Goal: Task Accomplishment & Management: Use online tool/utility

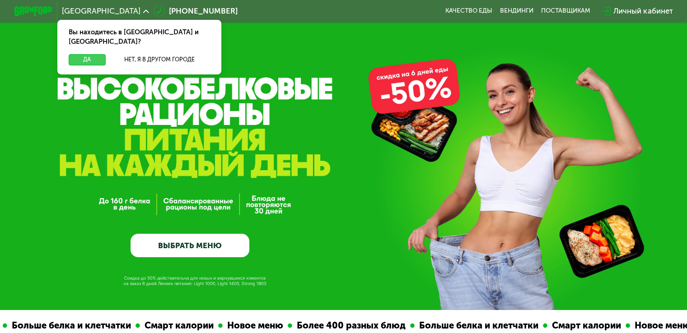
click at [96, 54] on button "Да" at bounding box center [87, 59] width 37 height 11
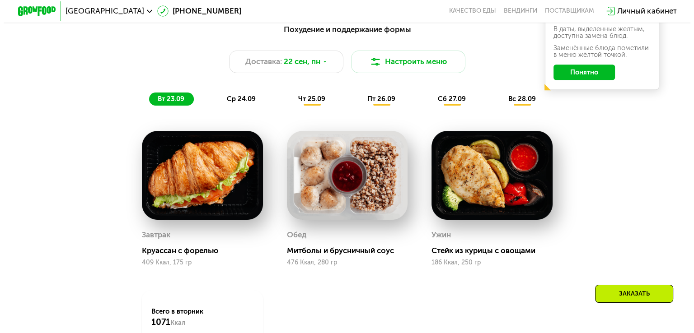
scroll to position [678, 0]
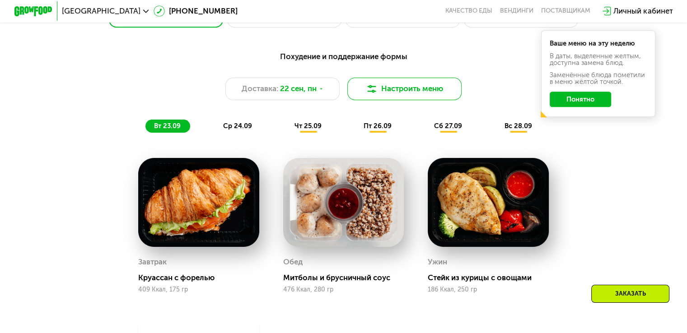
click at [369, 94] on img at bounding box center [371, 88] width 11 height 11
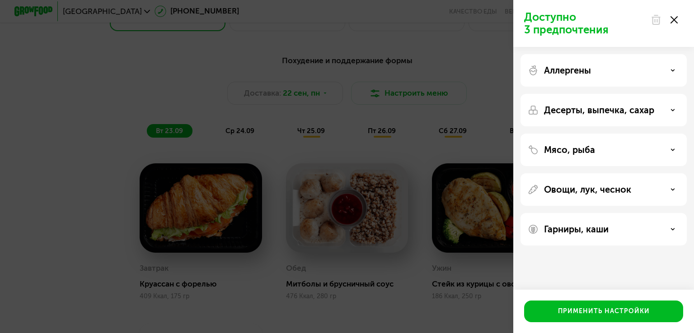
click at [571, 71] on p "Аллергены" at bounding box center [567, 70] width 47 height 11
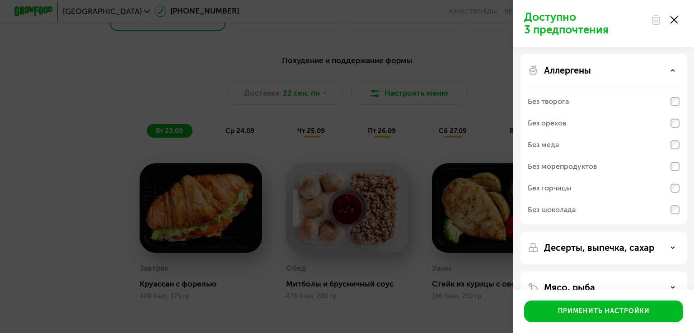
click at [561, 122] on div "Без орехов" at bounding box center [547, 123] width 38 height 11
click at [545, 206] on div "Без шоколада" at bounding box center [552, 210] width 48 height 11
click at [565, 245] on p "Десерты, выпечка, сахар" at bounding box center [599, 248] width 110 height 11
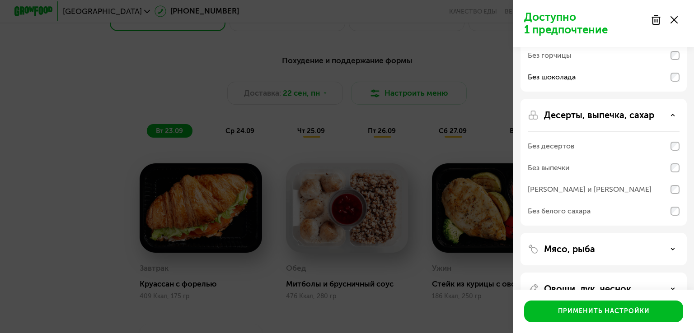
scroll to position [136, 0]
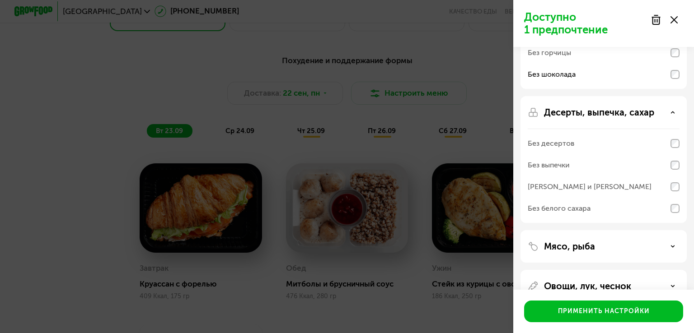
click at [567, 165] on div "Без выпечки" at bounding box center [549, 165] width 42 height 11
click at [563, 208] on div "Без белого сахара" at bounding box center [559, 208] width 63 height 11
click at [671, 170] on div "Без выпечки" at bounding box center [604, 165] width 152 height 22
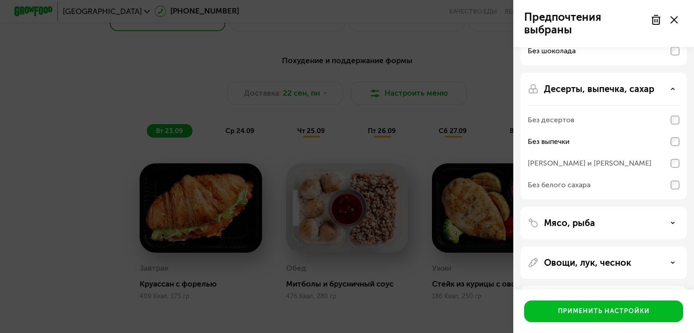
scroll to position [197, 0]
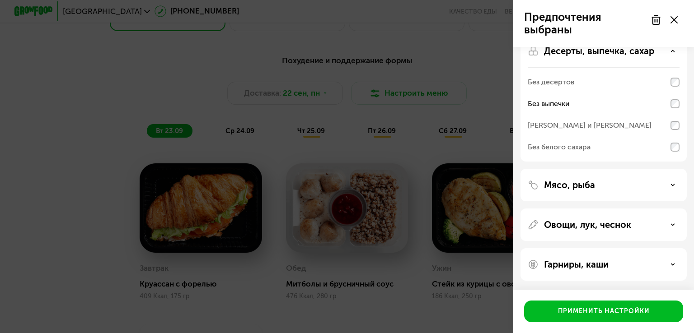
click at [613, 187] on div "Мясо, рыба" at bounding box center [604, 185] width 152 height 11
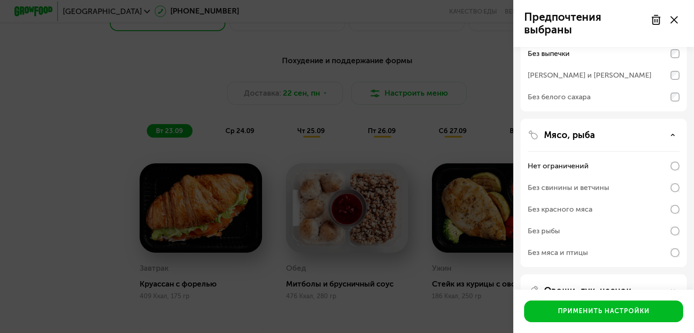
scroll to position [313, 0]
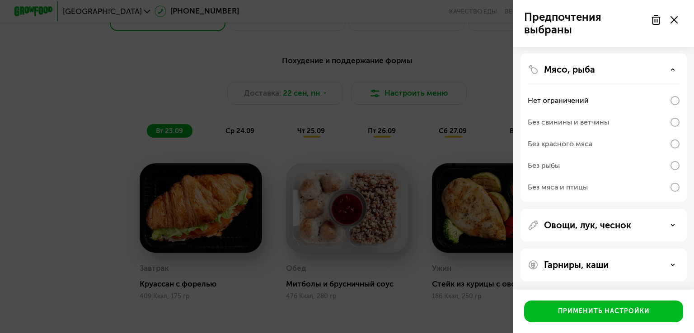
click at [564, 225] on p "Овощи, лук, чеснок" at bounding box center [587, 225] width 87 height 11
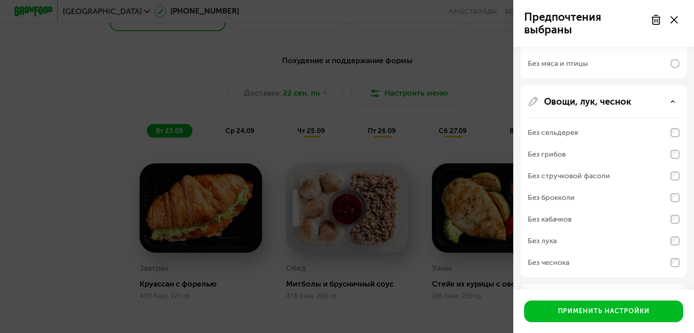
scroll to position [472, 0]
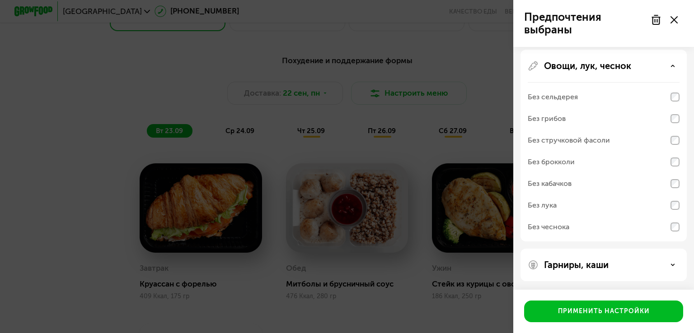
click at [673, 190] on div "Без кабачков" at bounding box center [604, 184] width 152 height 22
click at [562, 260] on p "Гарниры, каши" at bounding box center [576, 265] width 65 height 11
click at [607, 179] on div "Без кабачков" at bounding box center [604, 184] width 152 height 22
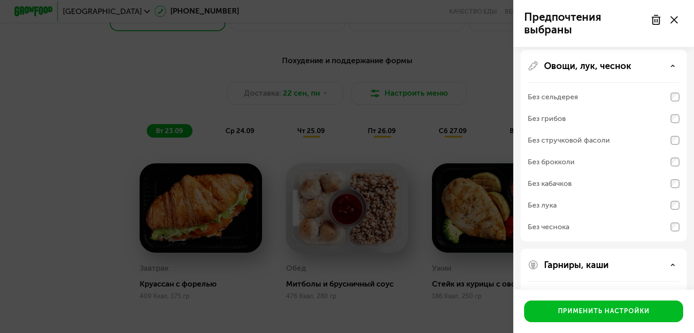
click at [575, 183] on div "Без кабачков" at bounding box center [604, 184] width 152 height 22
click at [567, 169] on div "Без брокколи" at bounding box center [604, 162] width 152 height 22
click at [608, 271] on div "Гарниры, каши Без нута Без булгура Без кускуса Без гречки Без молочных каш" at bounding box center [603, 323] width 166 height 149
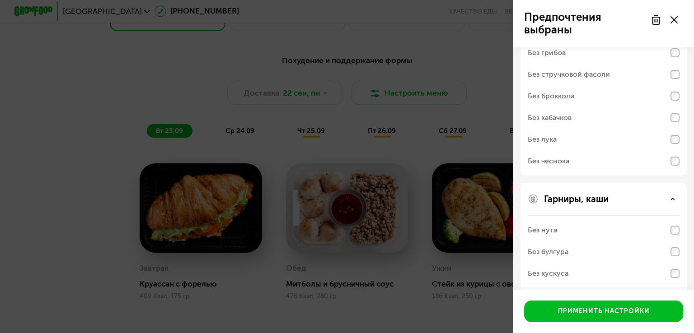
scroll to position [588, 0]
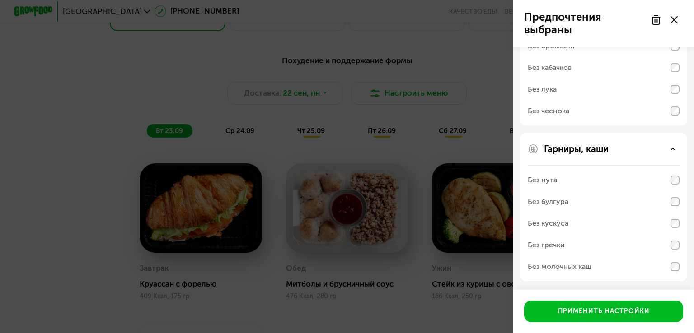
click at [598, 206] on div "Без булгура" at bounding box center [604, 202] width 152 height 22
click at [669, 226] on div "Без кускуса" at bounding box center [604, 224] width 152 height 22
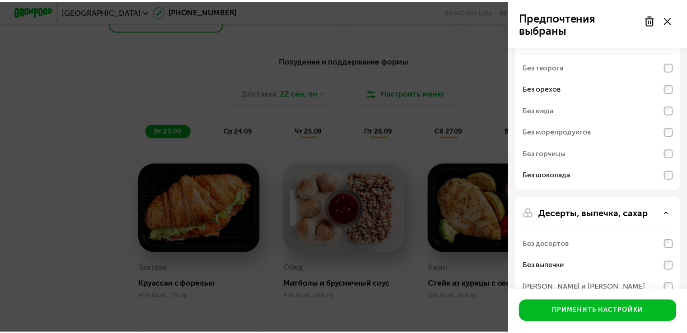
scroll to position [0, 0]
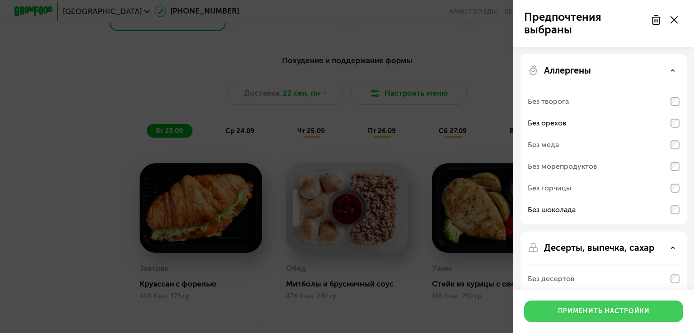
click at [583, 308] on div "Применить настройки" at bounding box center [604, 311] width 92 height 9
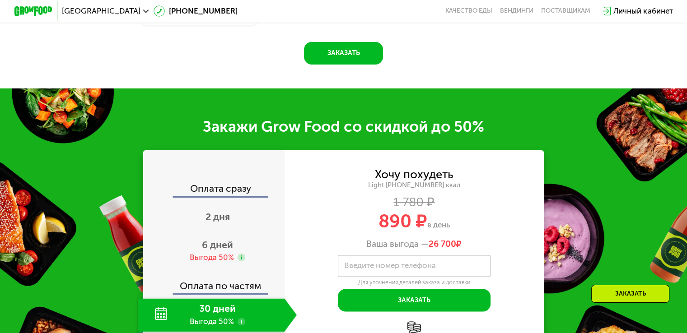
scroll to position [1129, 0]
